Goal: Navigation & Orientation: Understand site structure

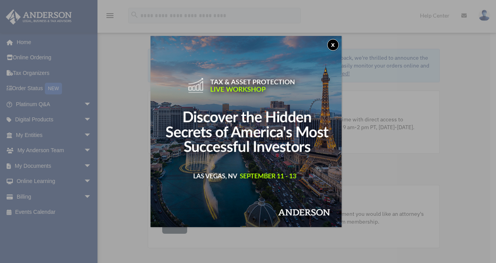
click at [335, 46] on button "x" at bounding box center [333, 45] width 12 height 12
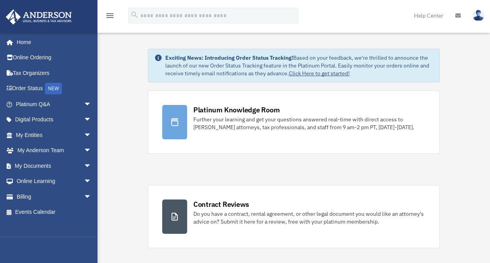
click at [52, 147] on link "My Anderson Team arrow_drop_down" at bounding box center [54, 151] width 98 height 16
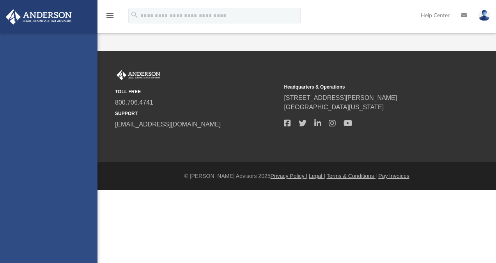
click at [53, 149] on div "stanmocha@gmail.com Sign Out stanmocha@gmail.com Home Online Ordering Tax Organ…" at bounding box center [48, 164] width 97 height 263
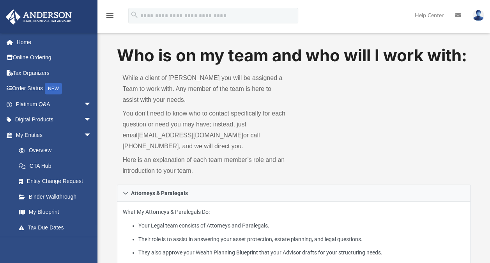
click at [53, 149] on link "Overview" at bounding box center [57, 151] width 92 height 16
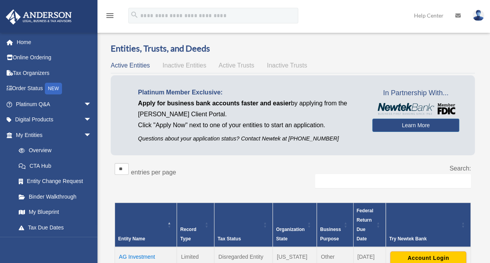
click at [27, 38] on link "Home" at bounding box center [54, 42] width 98 height 16
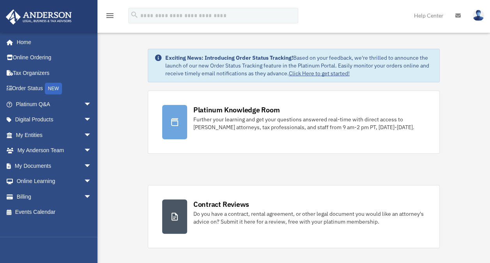
click at [84, 166] on span "arrow_drop_down" at bounding box center [92, 166] width 16 height 16
click at [84, 162] on span "arrow_drop_up" at bounding box center [92, 166] width 16 height 16
click at [84, 162] on span "arrow_drop_down" at bounding box center [92, 166] width 16 height 16
